Goal: Transaction & Acquisition: Purchase product/service

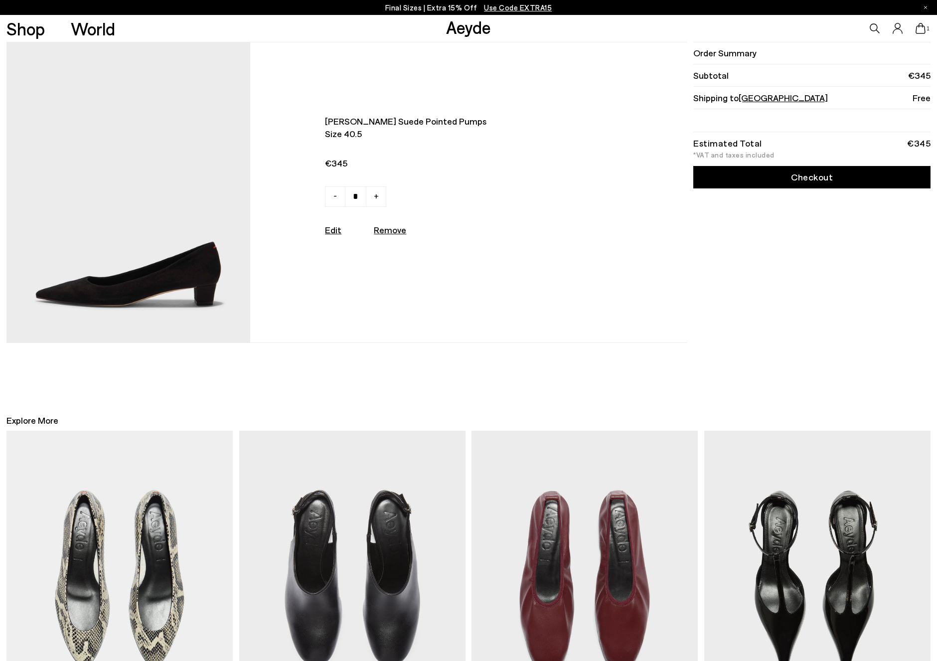
scroll to position [199, 0]
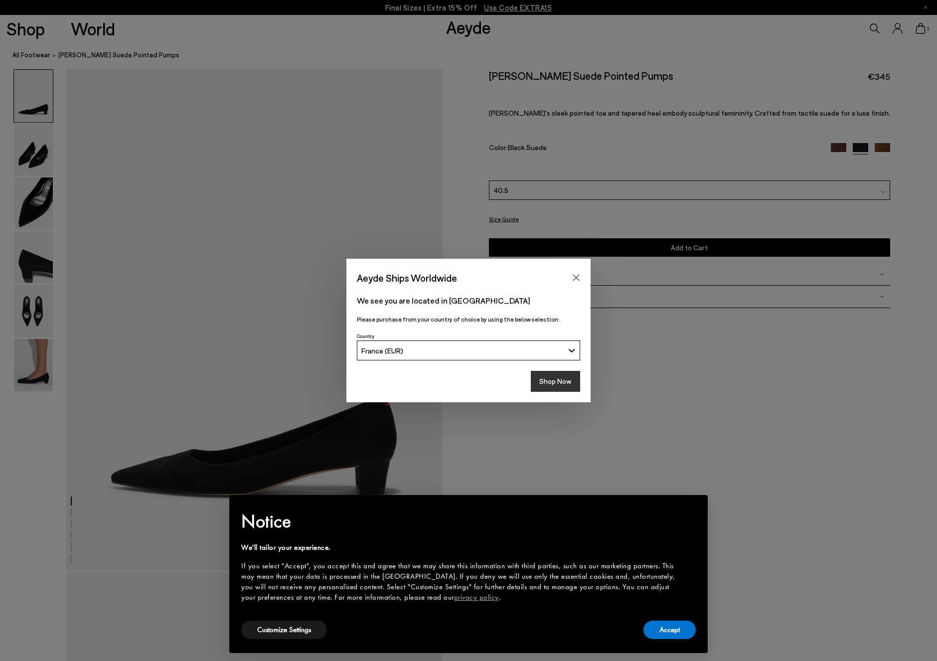
click at [557, 385] on button "Shop Now" at bounding box center [555, 381] width 49 height 21
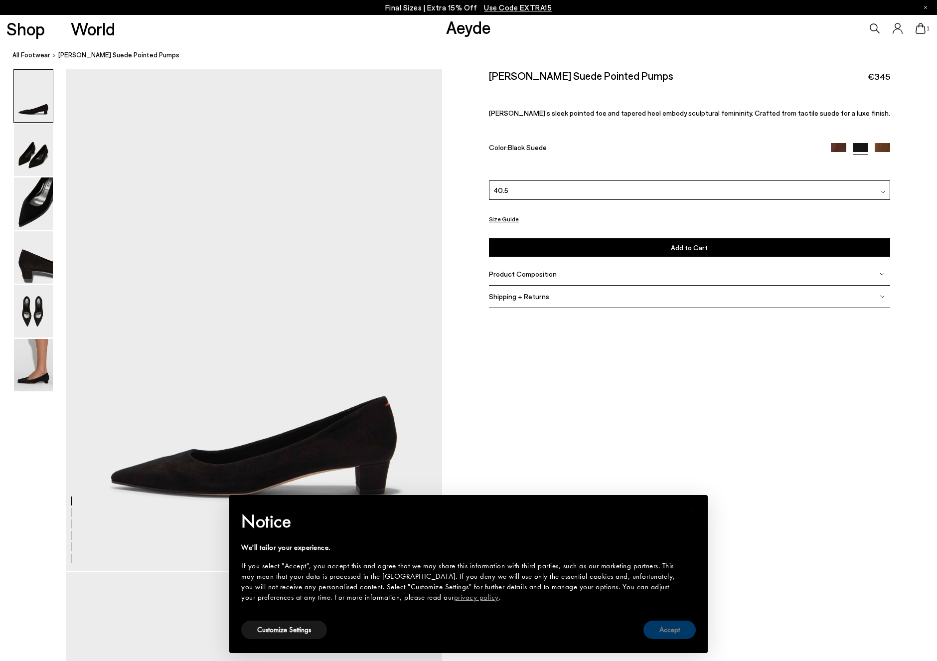
click at [676, 630] on button "Accept" at bounding box center [669, 630] width 52 height 18
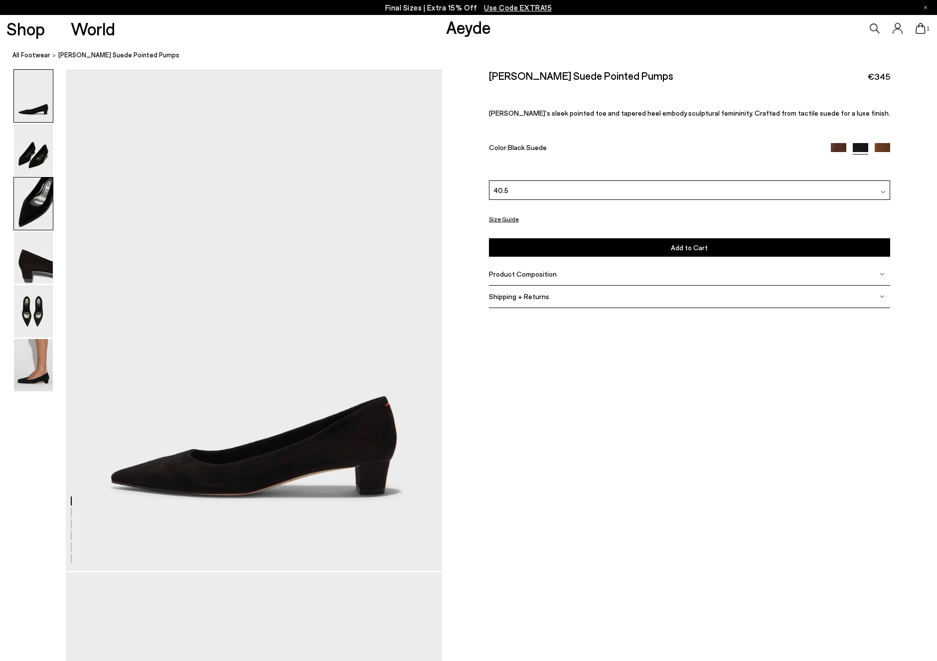
click at [39, 211] on img at bounding box center [33, 203] width 39 height 52
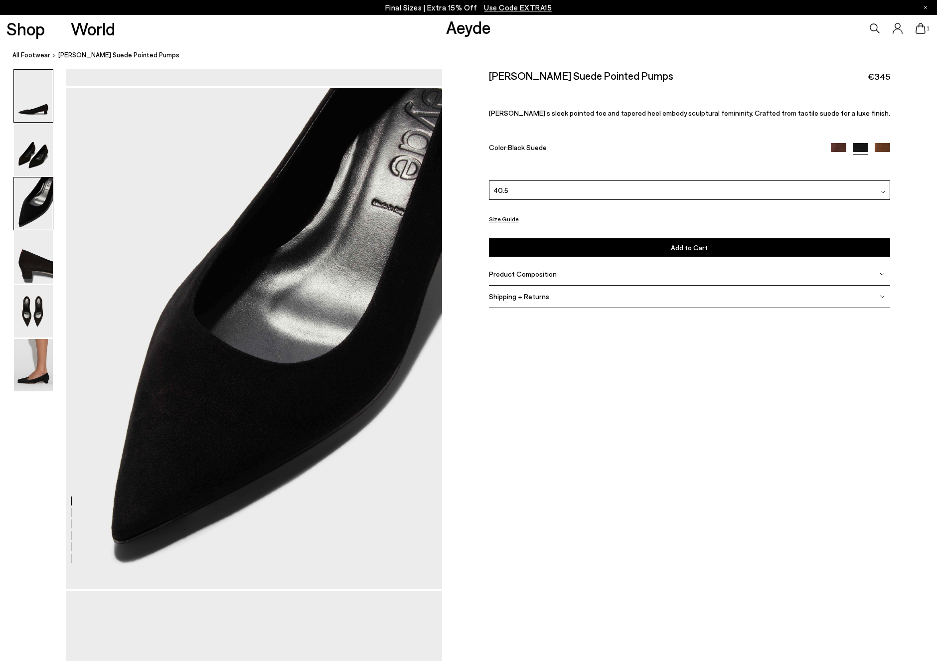
scroll to position [1007, 0]
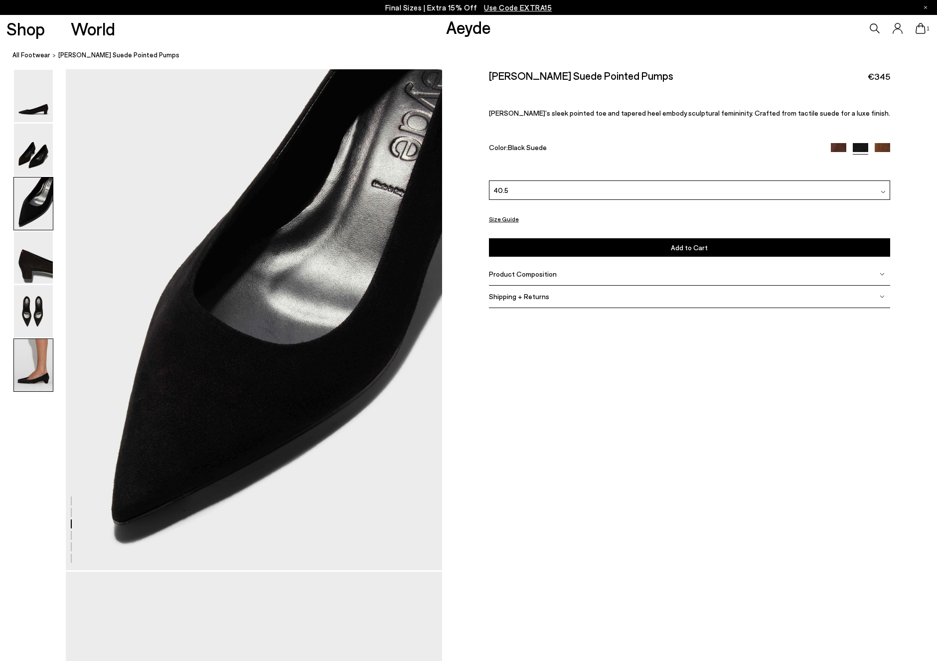
click at [40, 367] on img at bounding box center [33, 365] width 39 height 52
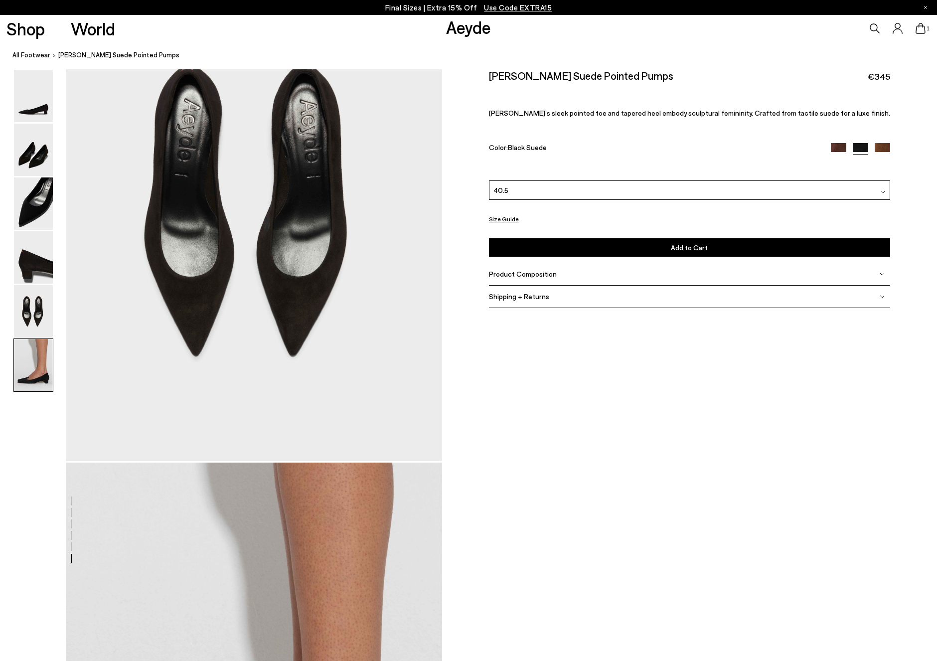
scroll to position [2584, 0]
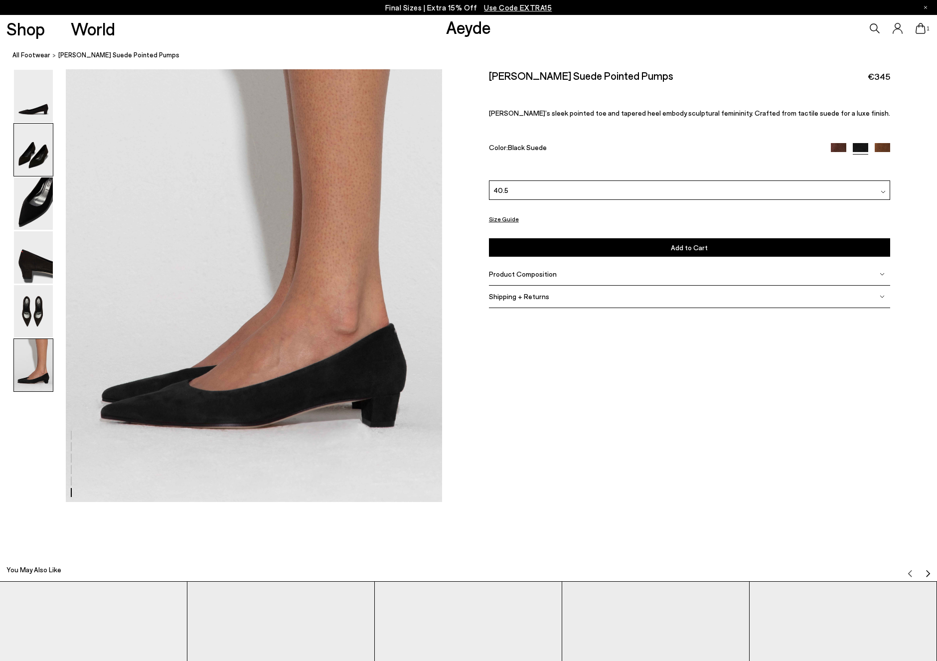
click at [41, 148] on img at bounding box center [33, 150] width 39 height 52
